Goal: Information Seeking & Learning: Learn about a topic

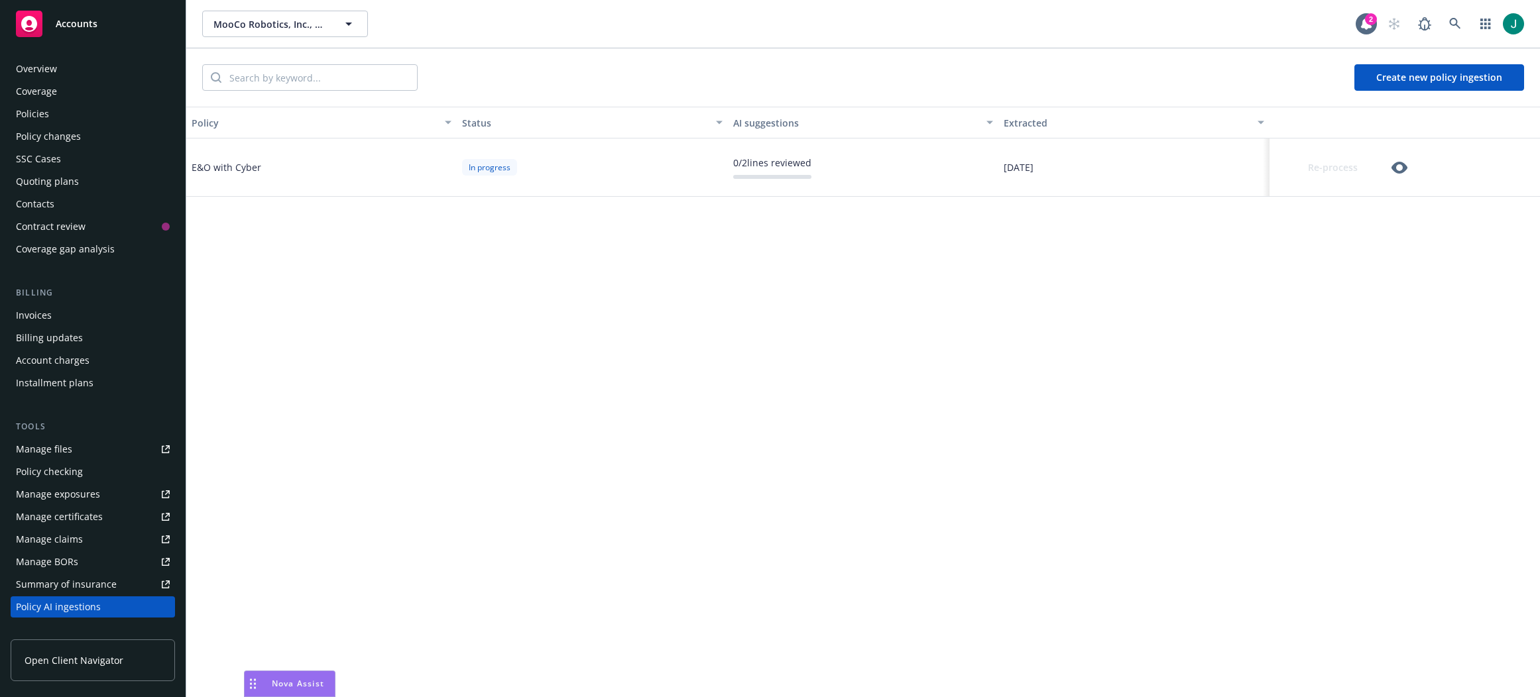
scroll to position [211, 0]
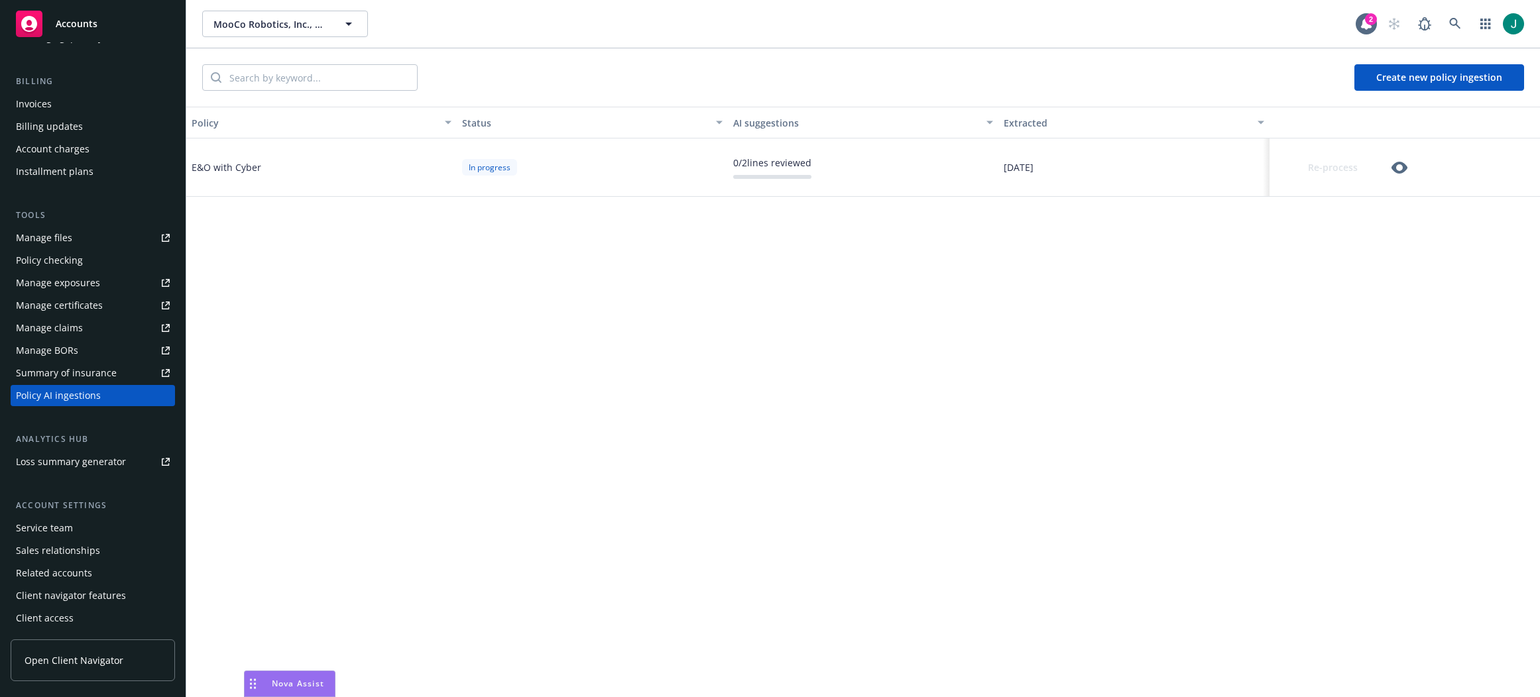
click at [1398, 169] on icon "button" at bounding box center [1399, 168] width 16 height 16
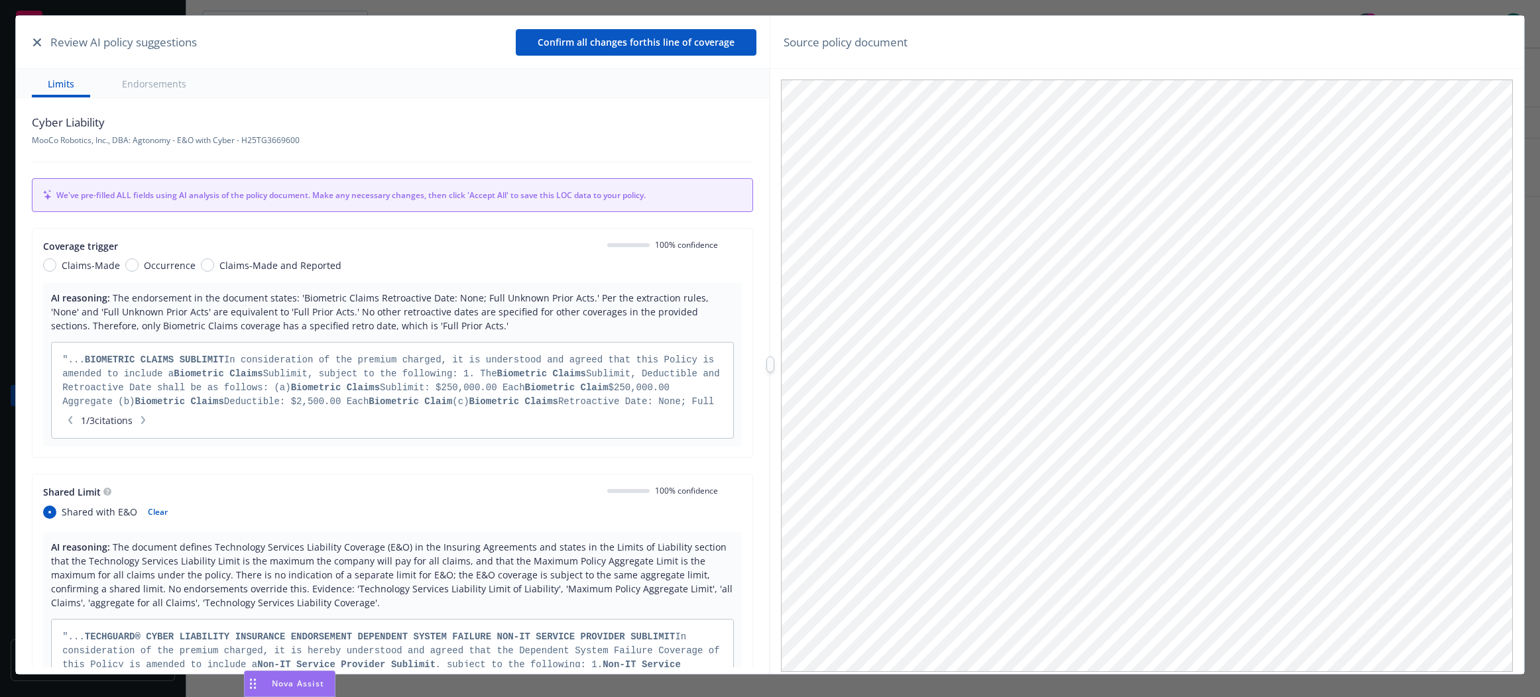
click at [33, 43] on icon "button" at bounding box center [37, 42] width 8 height 8
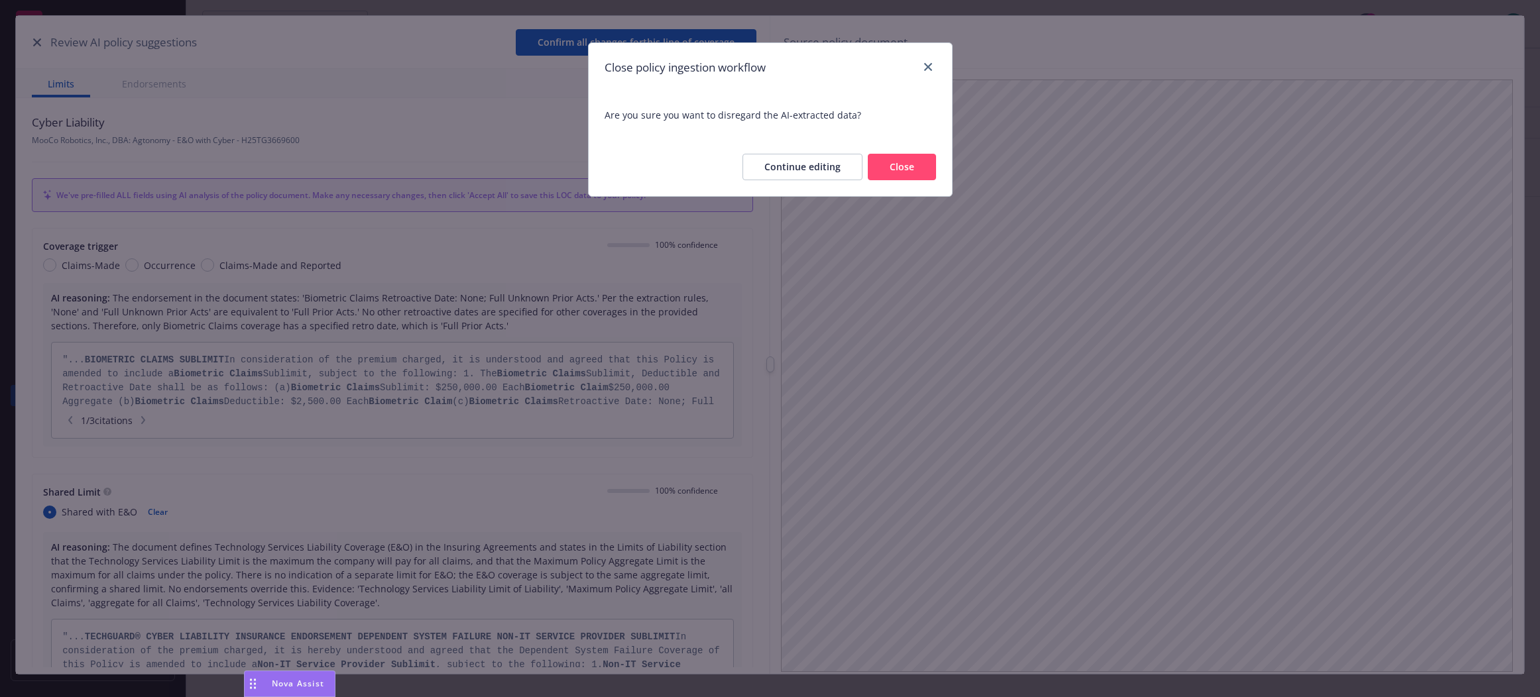
click at [888, 169] on button "Close" at bounding box center [902, 167] width 68 height 27
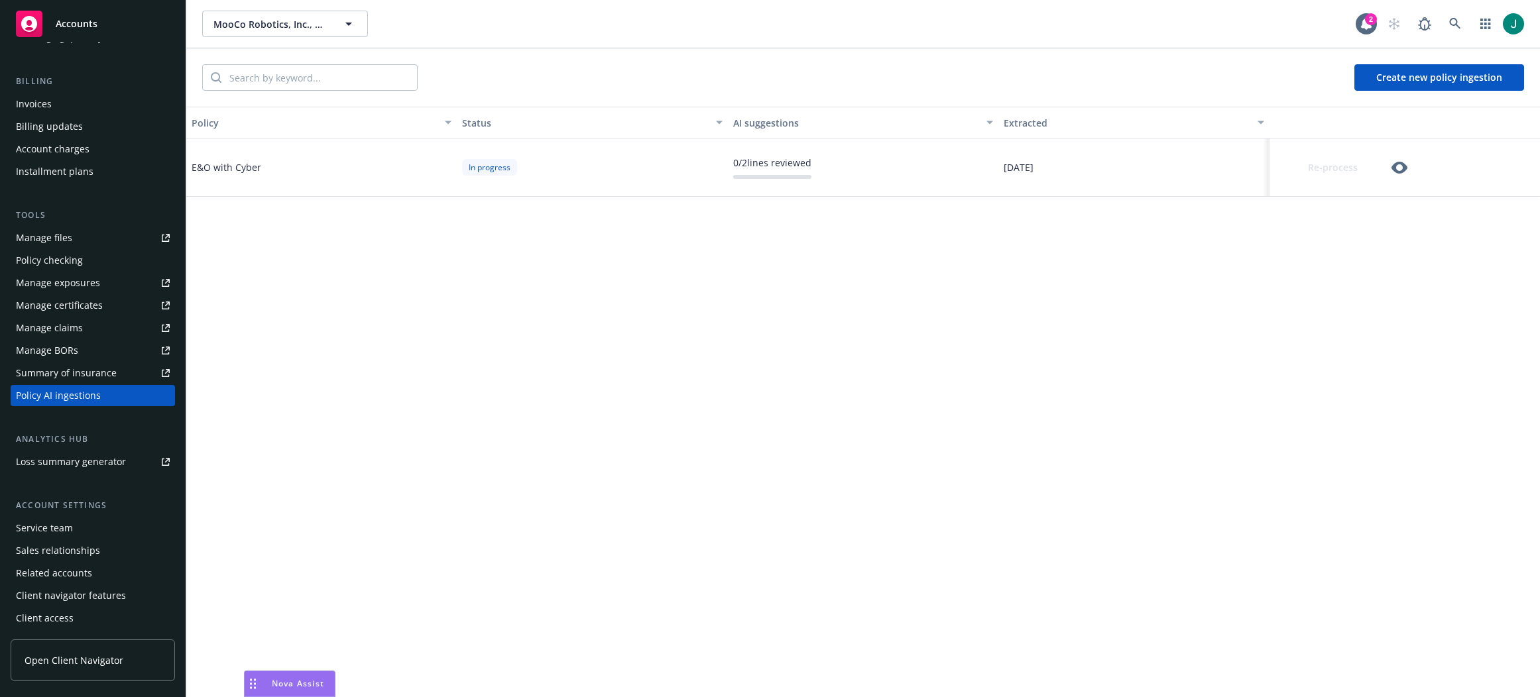
click at [1395, 169] on icon "button" at bounding box center [1399, 168] width 16 height 12
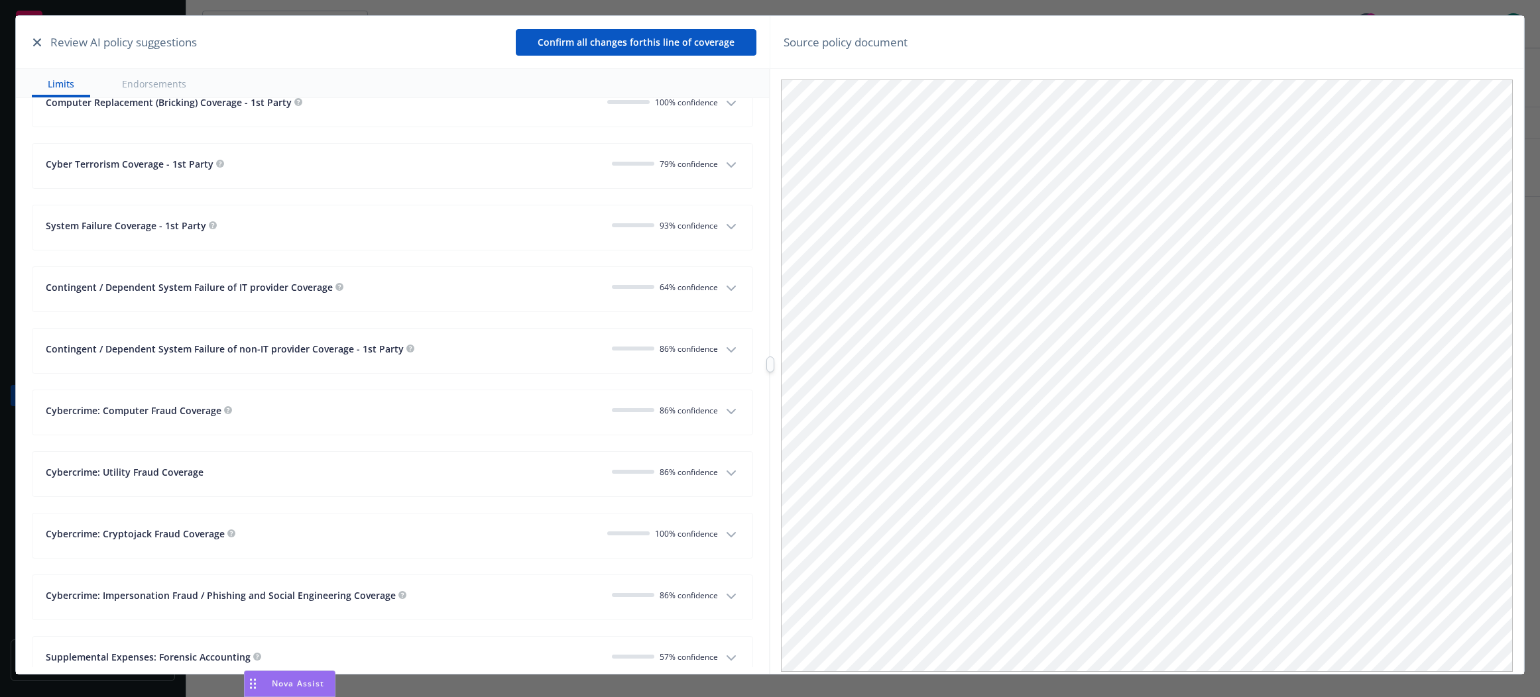
scroll to position [1193, 0]
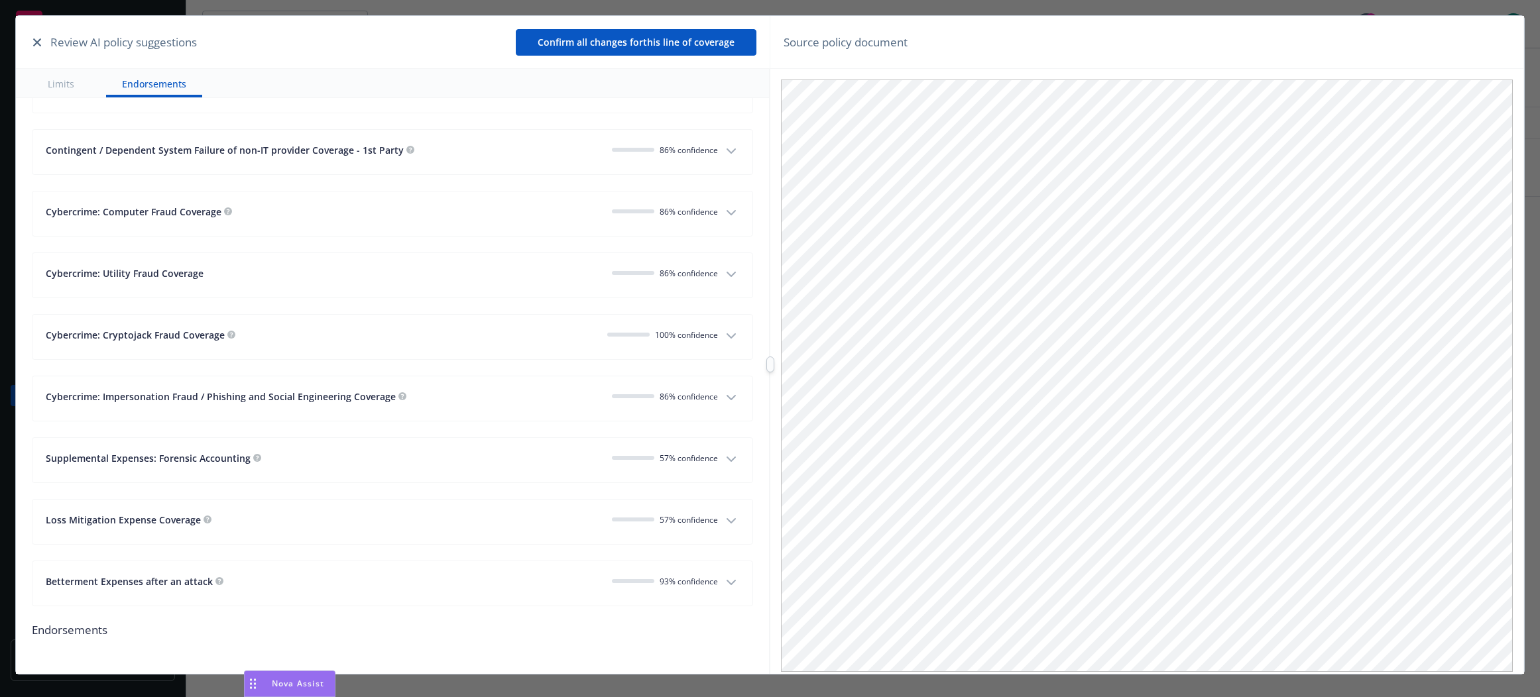
click at [725, 461] on icon "button" at bounding box center [731, 459] width 16 height 16
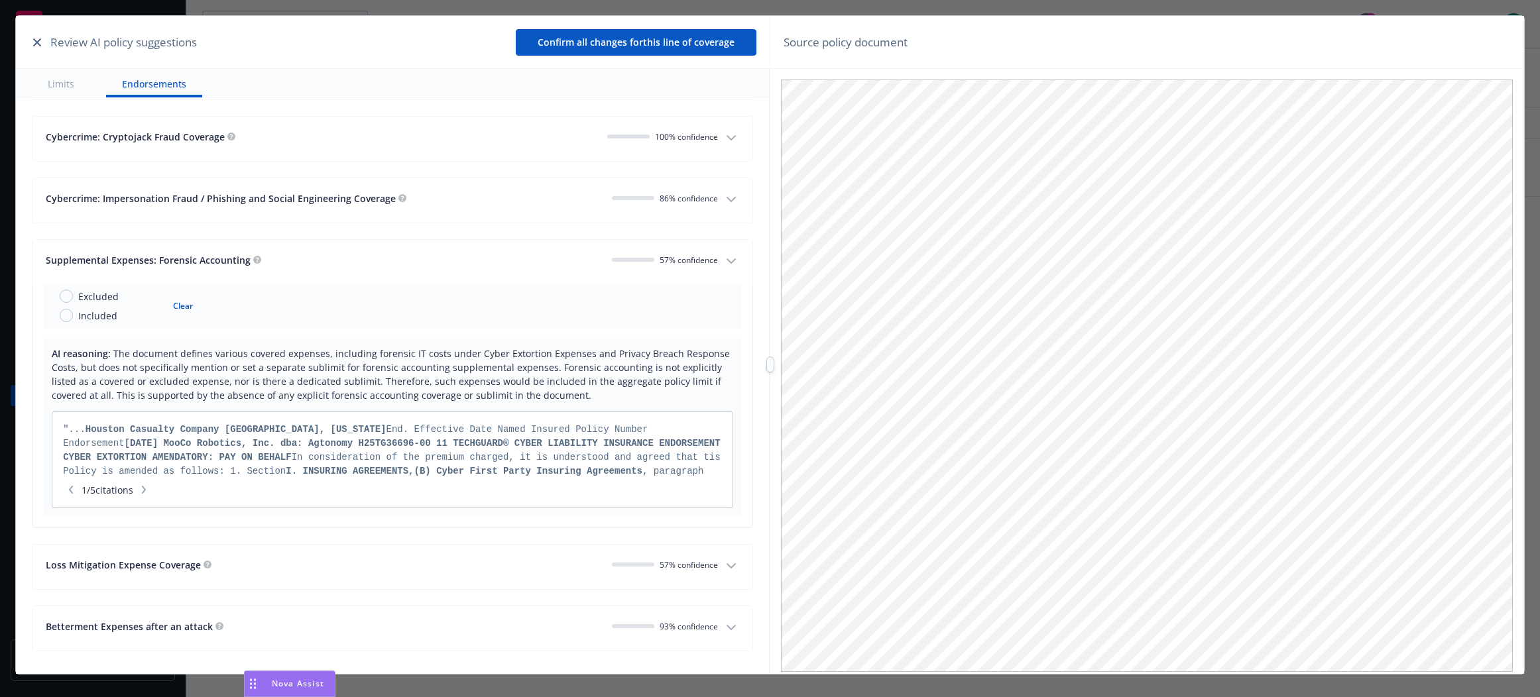
scroll to position [1436, 0]
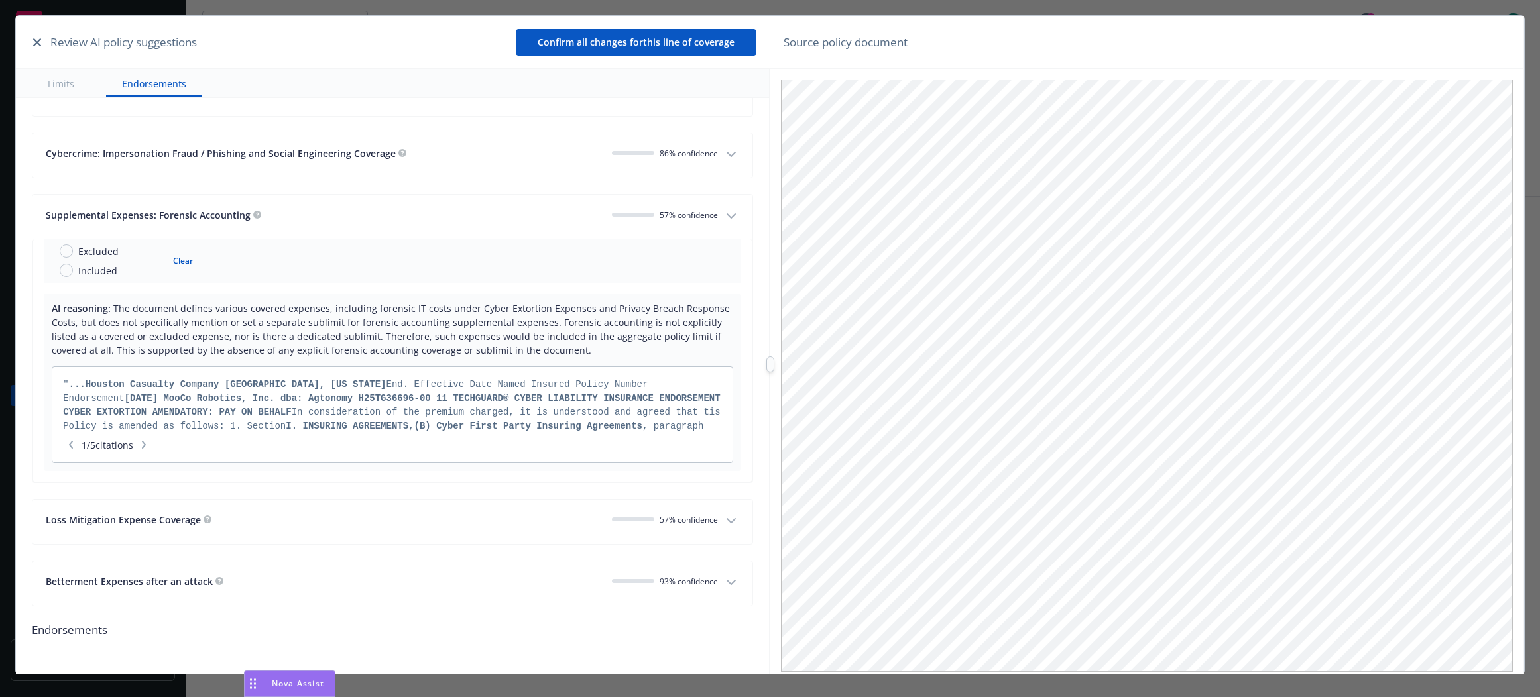
click at [724, 521] on icon "button" at bounding box center [731, 521] width 16 height 16
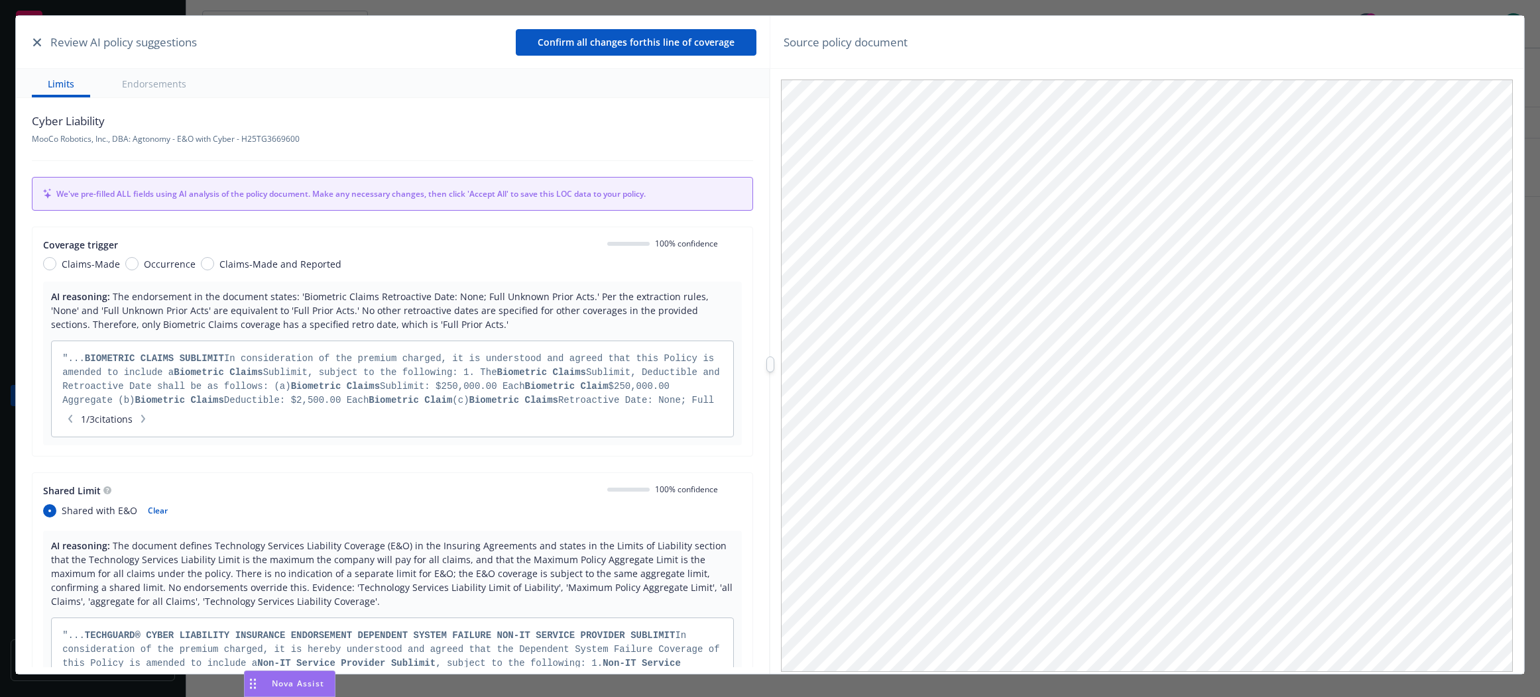
scroll to position [0, 0]
click at [988, 40] on div "Source policy document" at bounding box center [1146, 42] width 753 height 53
click at [39, 38] on icon "button" at bounding box center [37, 42] width 8 height 8
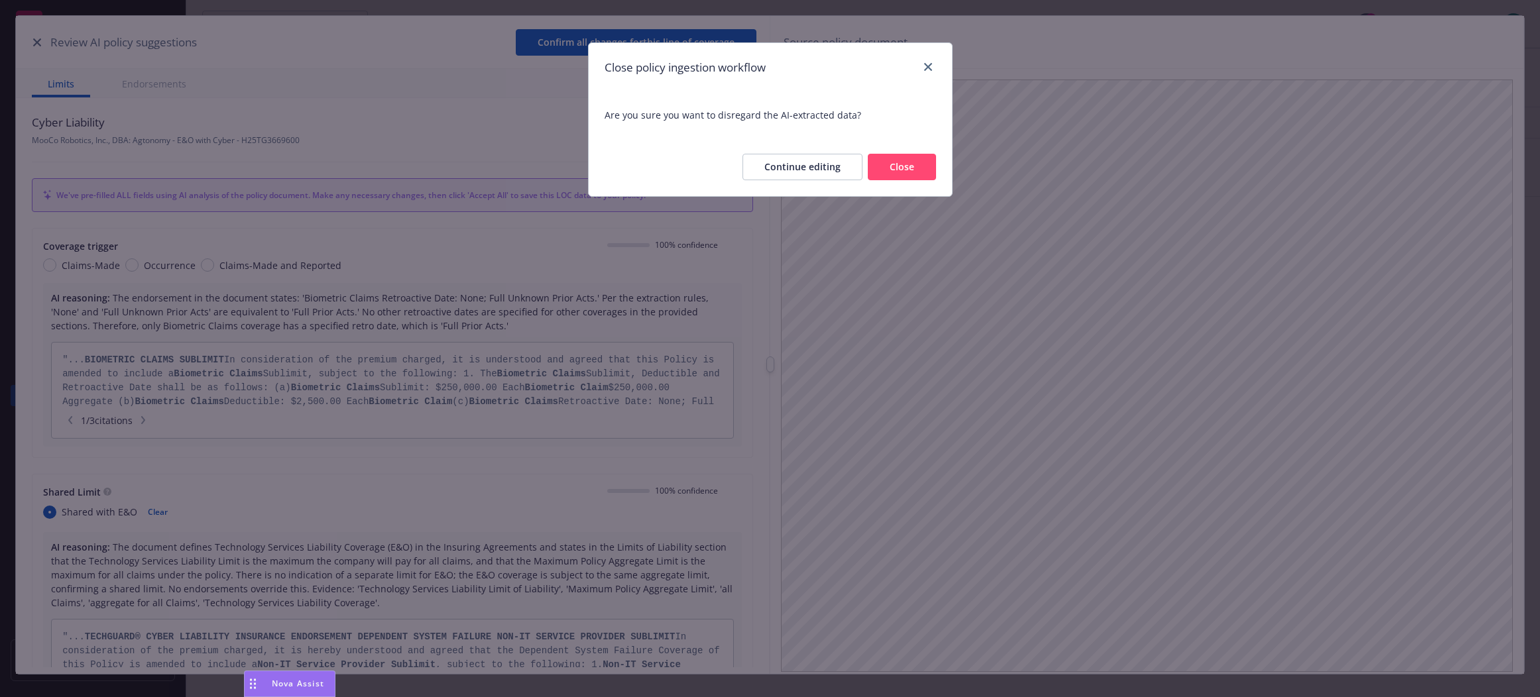
click at [905, 167] on button "Close" at bounding box center [902, 167] width 68 height 27
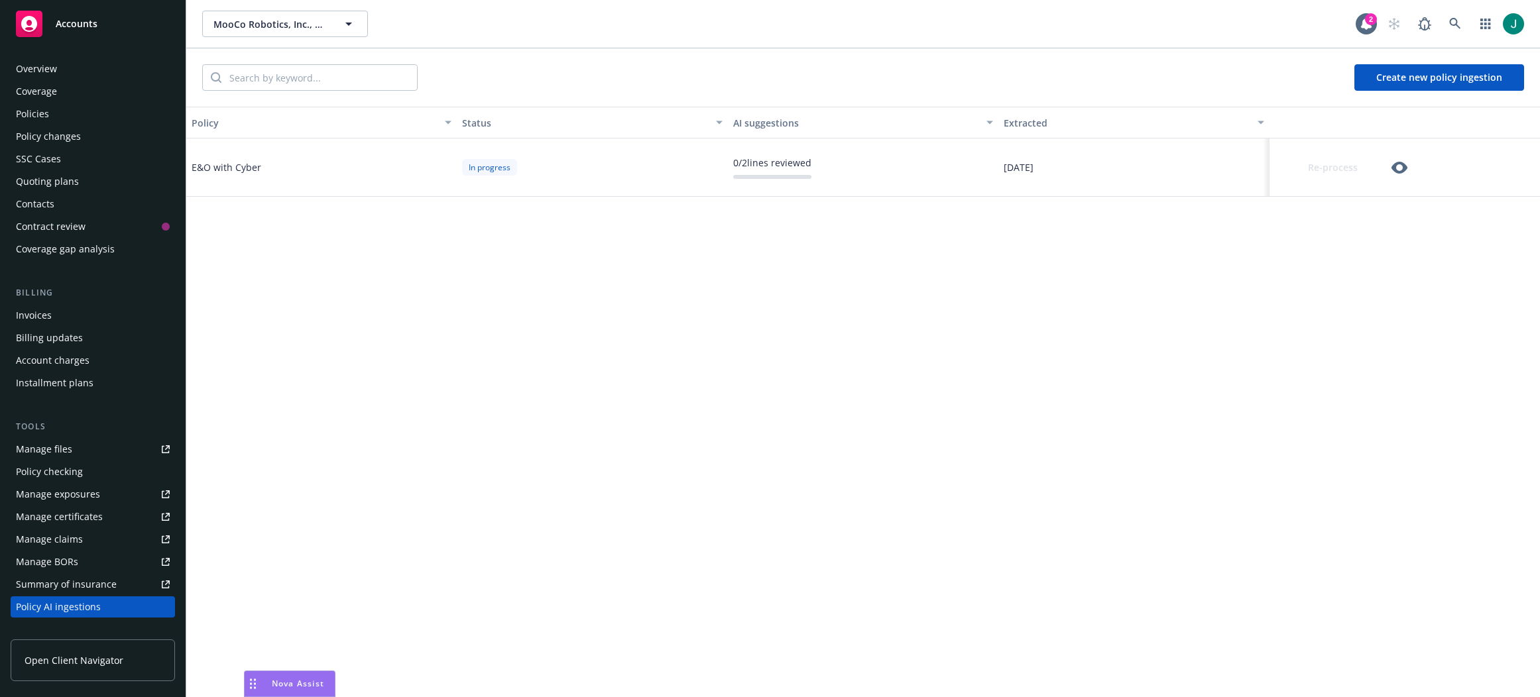
click at [50, 115] on div "Policies" at bounding box center [93, 113] width 154 height 21
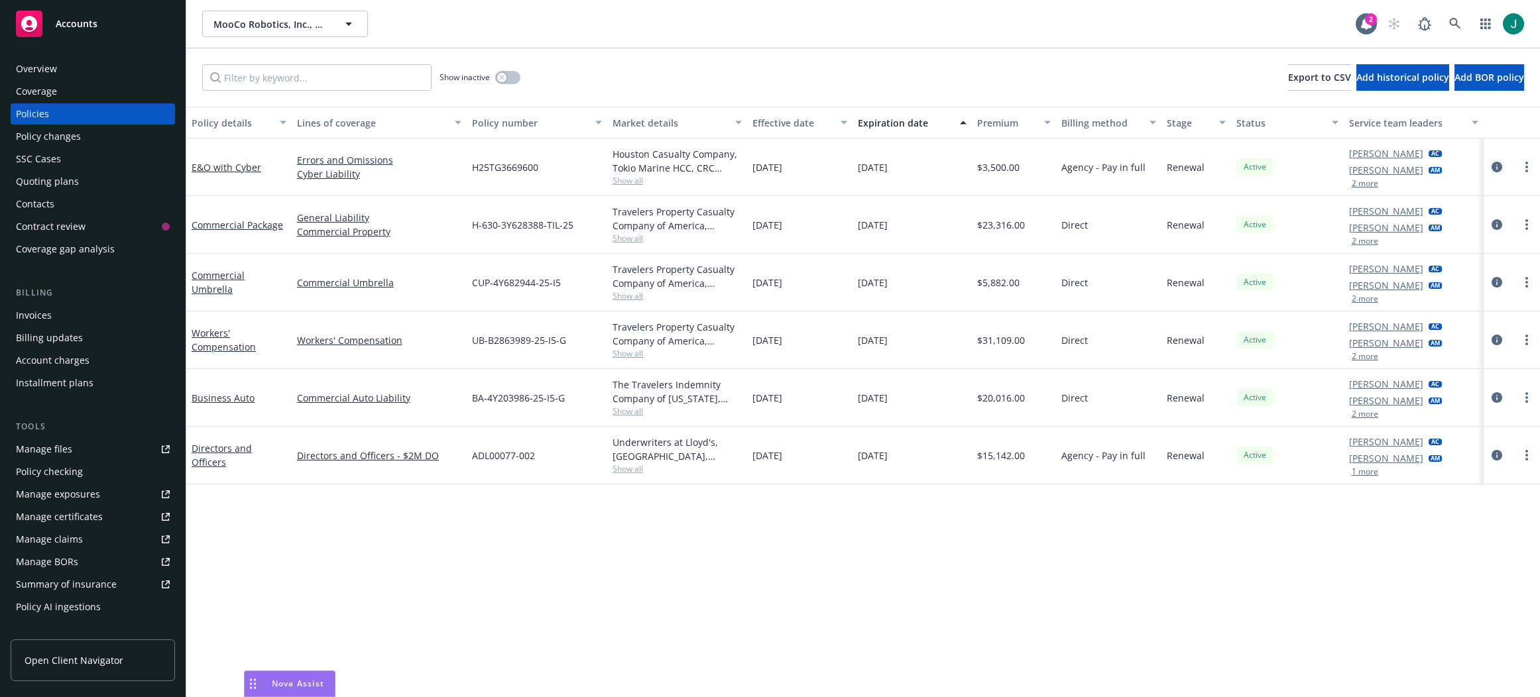
click at [1498, 164] on icon "circleInformation" at bounding box center [1496, 167] width 11 height 11
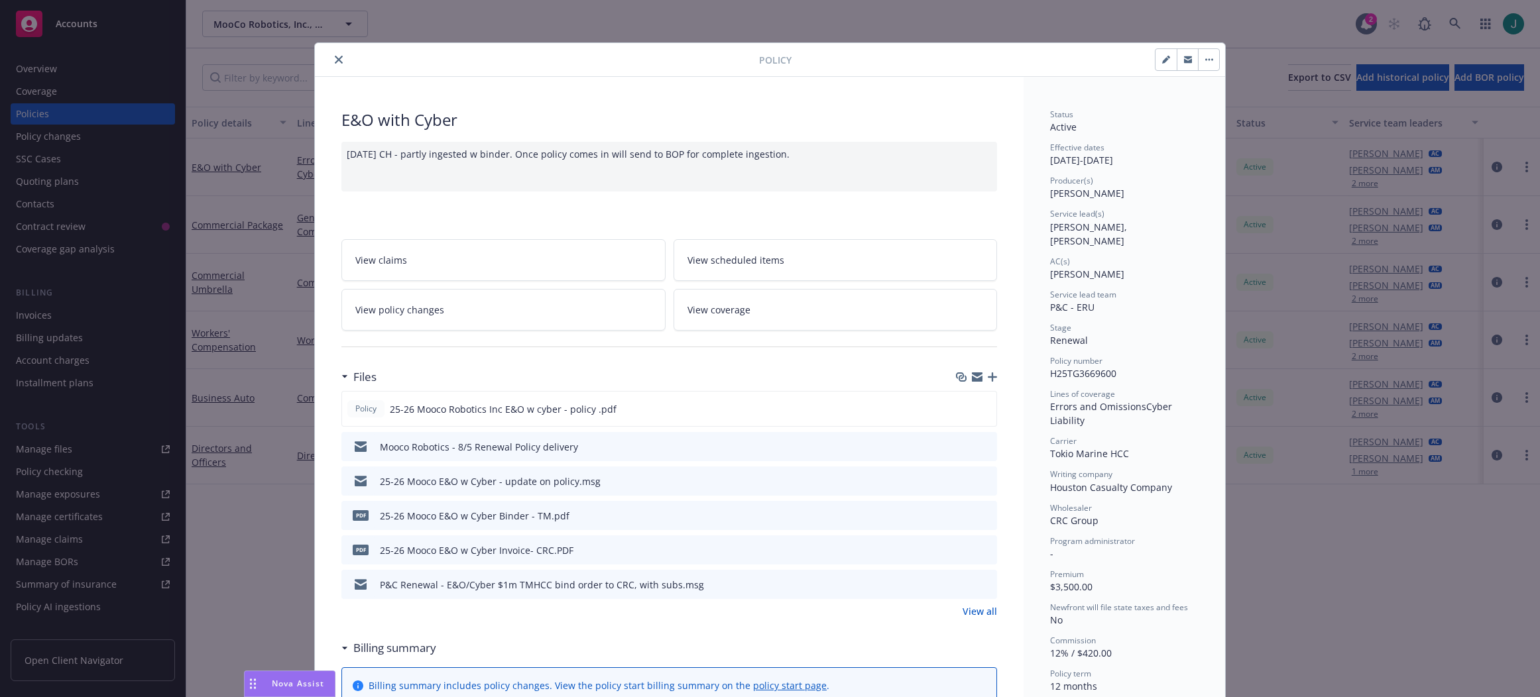
click at [980, 447] on icon "preview file" at bounding box center [984, 445] width 12 height 9
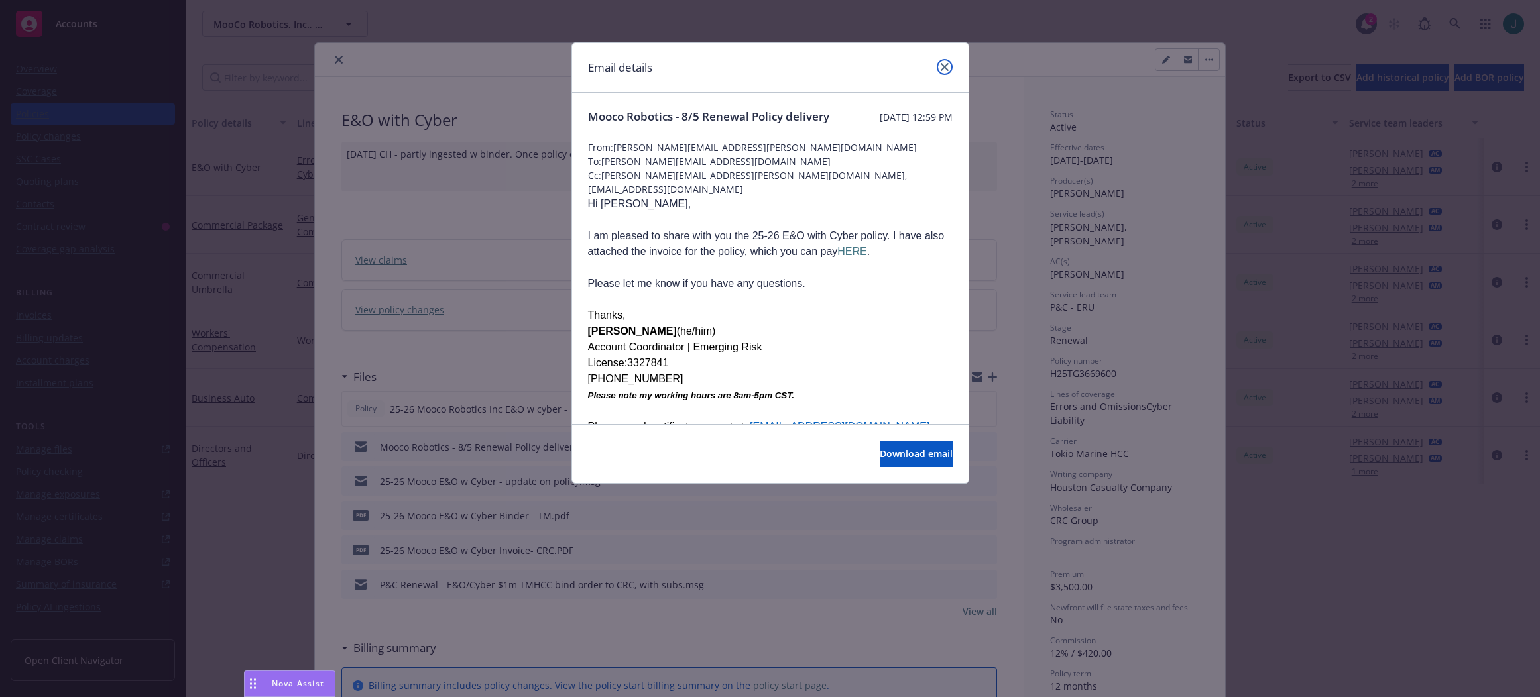
click at [943, 65] on icon "close" at bounding box center [945, 67] width 8 height 8
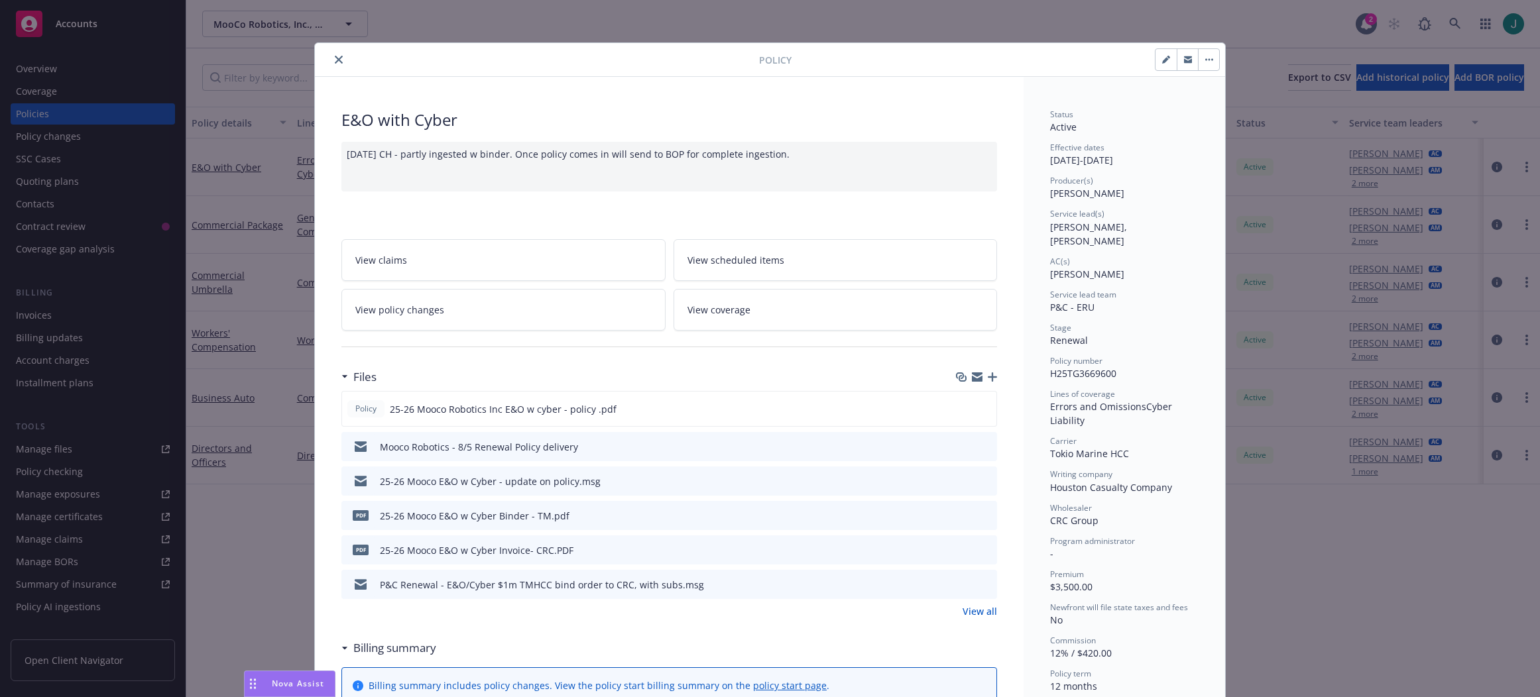
click at [8, 402] on div "Policy E&O with Cyber 8/5/25 CH - partly ingested w binder. Once policy comes i…" at bounding box center [770, 348] width 1540 height 697
click at [335, 60] on icon "close" at bounding box center [339, 60] width 8 height 8
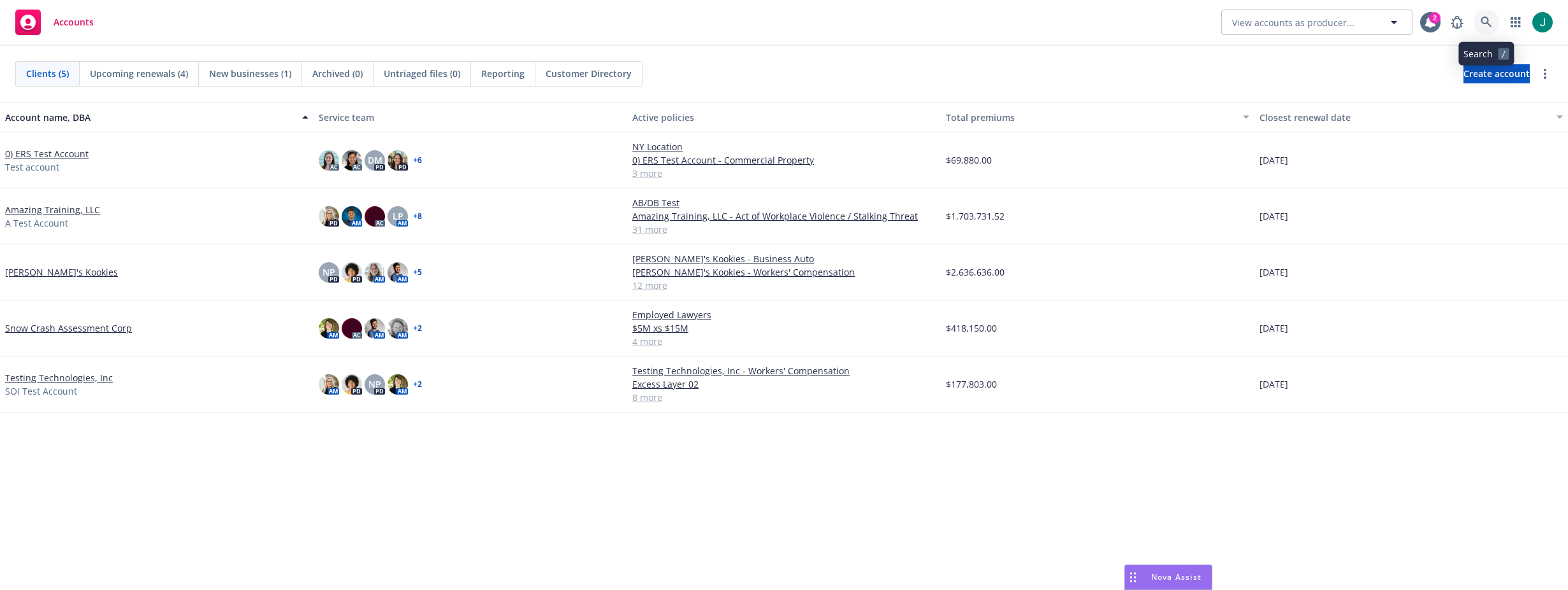
click at [1482, 21] on icon at bounding box center [1486, 22] width 12 height 12
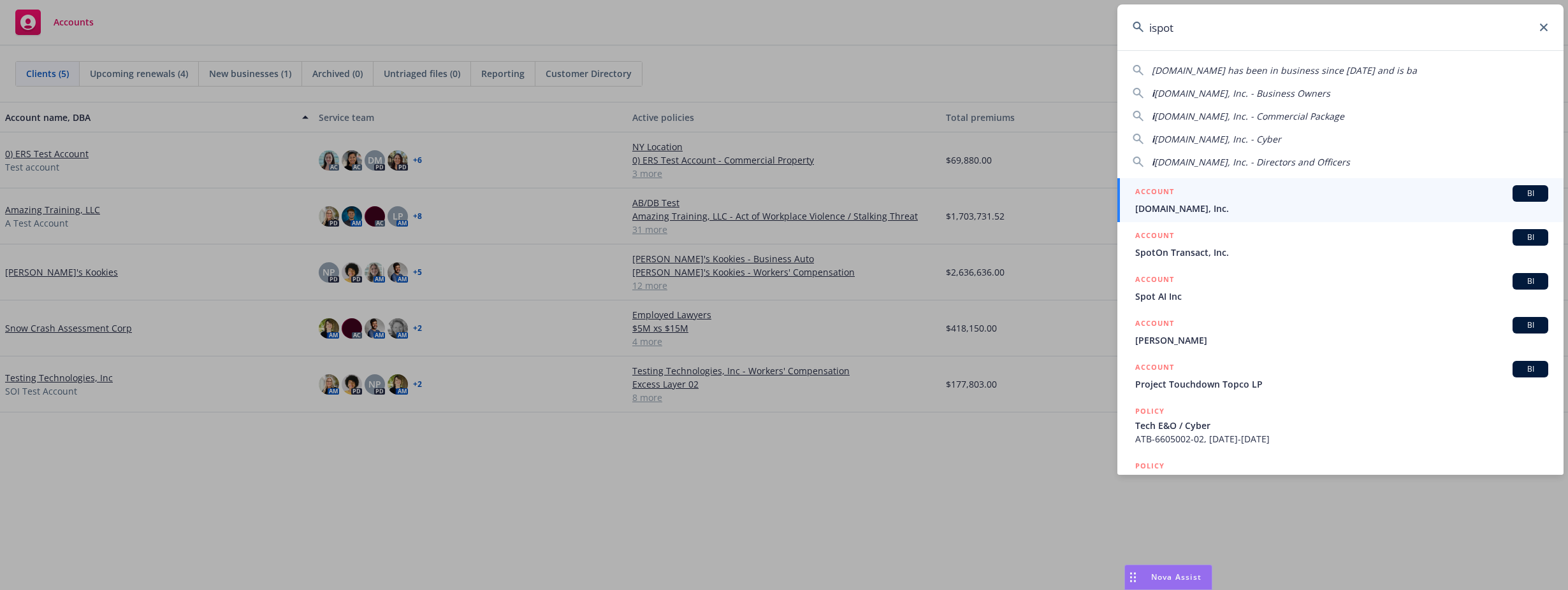
type input "ispot"
click at [1239, 205] on span "[DOMAIN_NAME], Inc." at bounding box center [1342, 209] width 413 height 13
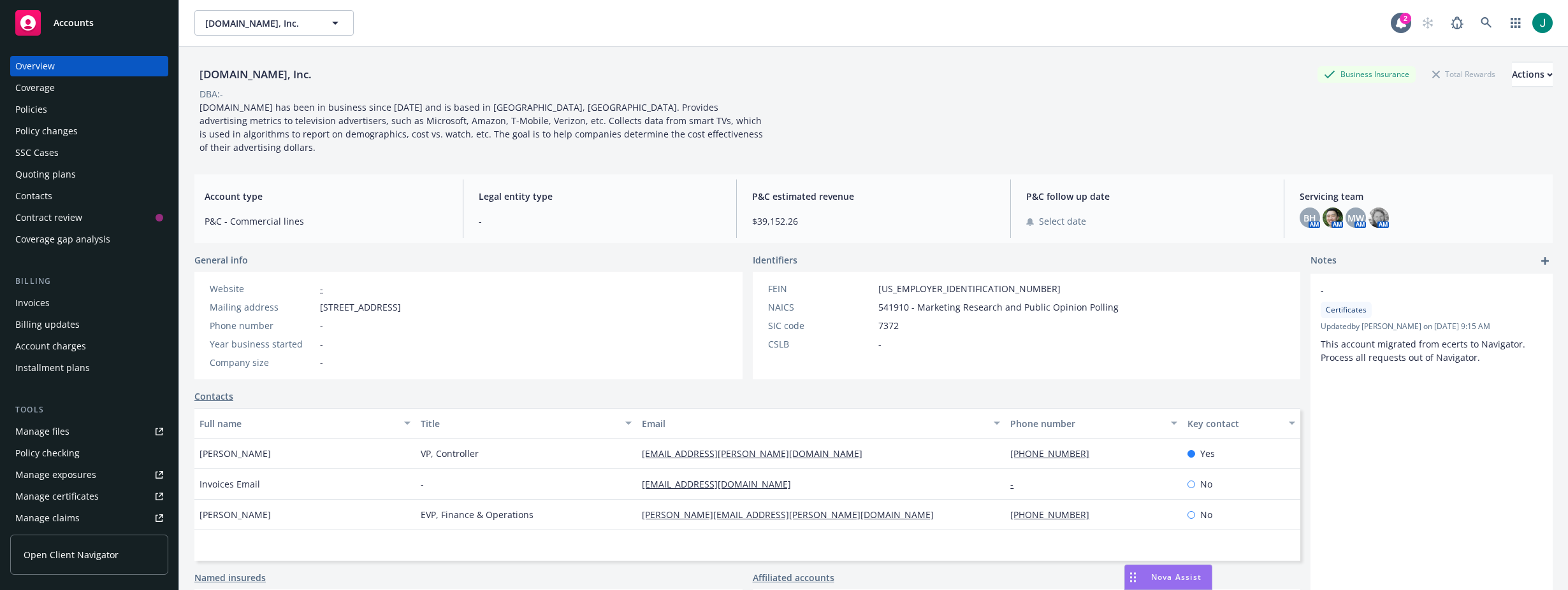
click at [54, 113] on div "Policies" at bounding box center [89, 109] width 148 height 20
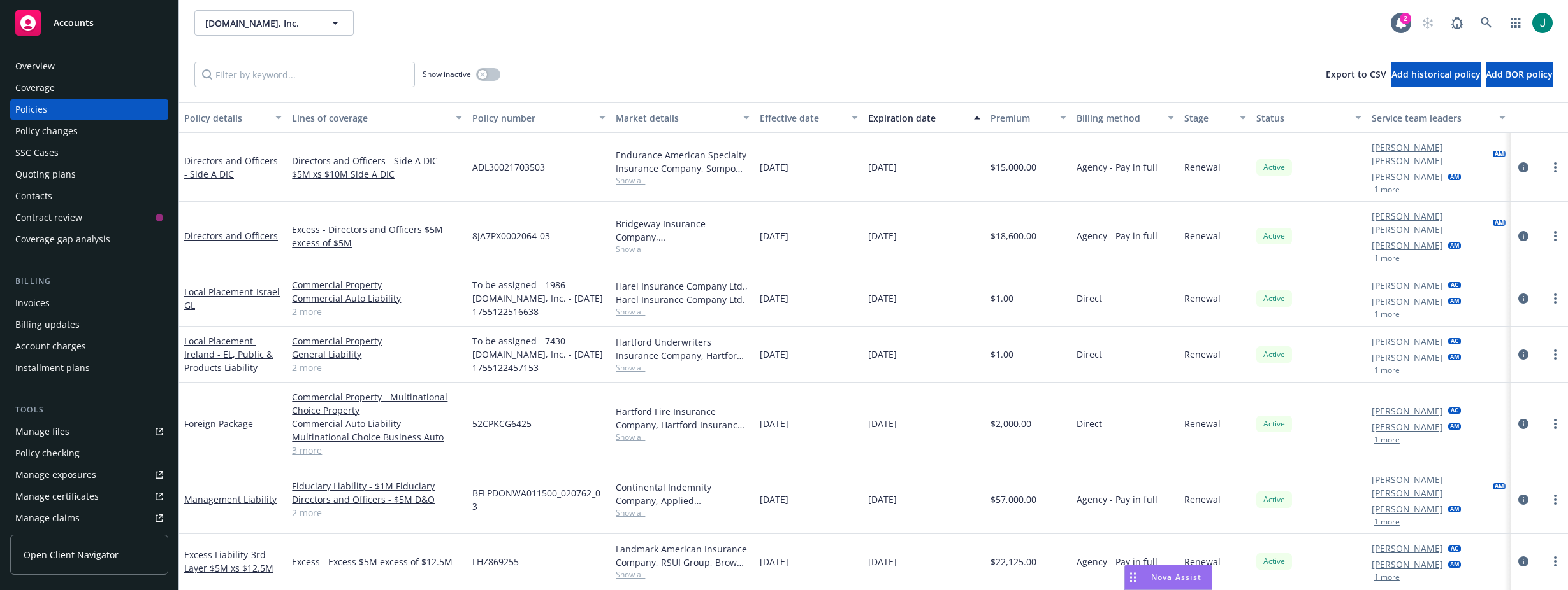
click at [1374, 367] on button "1 more" at bounding box center [1386, 371] width 26 height 8
